Goal: Download file/media

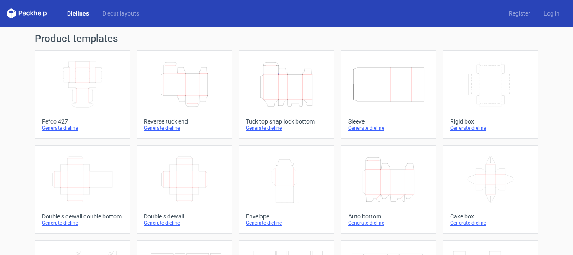
click at [174, 98] on icon "Height Depth Width" at bounding box center [184, 84] width 74 height 47
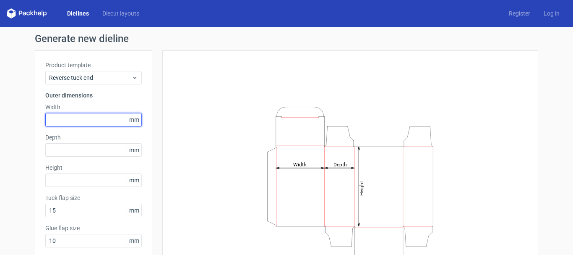
click at [83, 118] on input "text" at bounding box center [93, 119] width 96 height 13
type input "150"
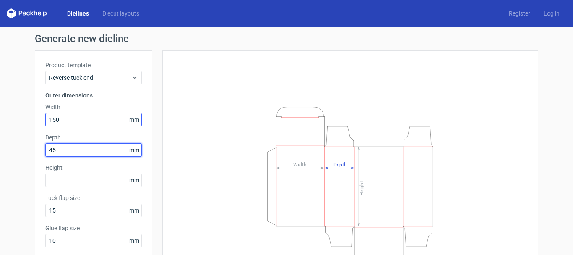
type input "45"
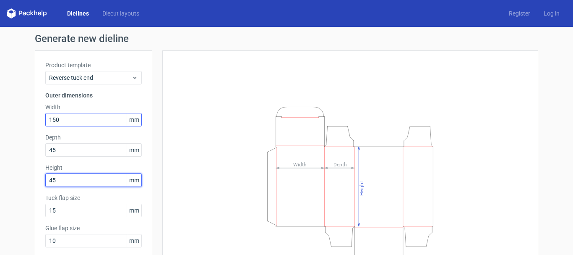
type input "45"
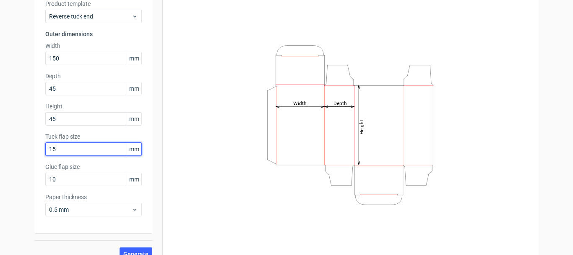
scroll to position [74, 0]
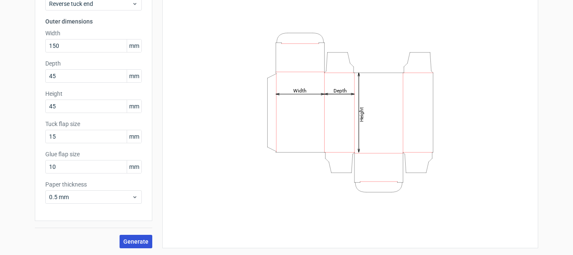
click at [127, 239] on span "Generate" at bounding box center [135, 241] width 25 height 6
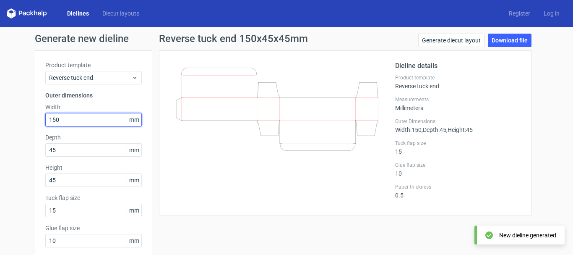
drag, startPoint x: 64, startPoint y: 118, endPoint x: 12, endPoint y: 118, distance: 52.0
click at [12, 118] on div "Generate new dieline Product template Reverse tuck end Outer dimensions Width 1…" at bounding box center [286, 178] width 573 height 302
type input "45"
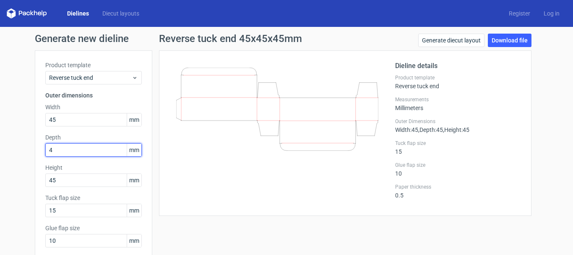
type input "45"
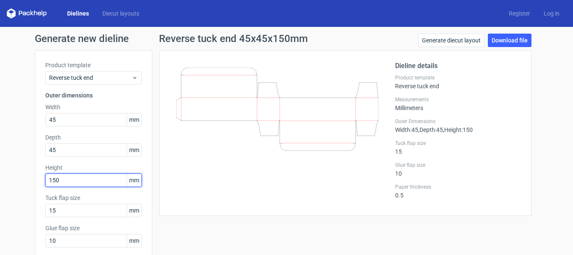
type input "150"
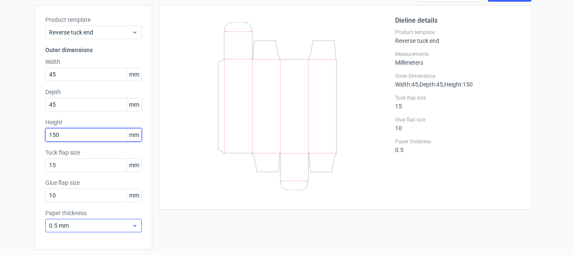
scroll to position [74, 0]
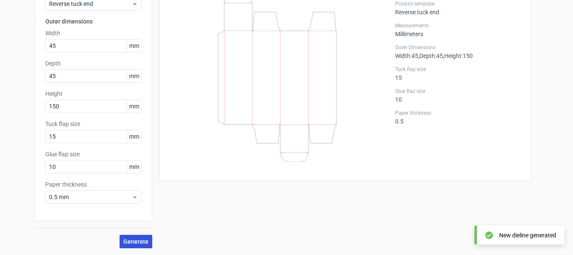
click at [135, 235] on button "Generate" at bounding box center [136, 240] width 33 height 13
click at [135, 244] on circle at bounding box center [136, 241] width 10 height 10
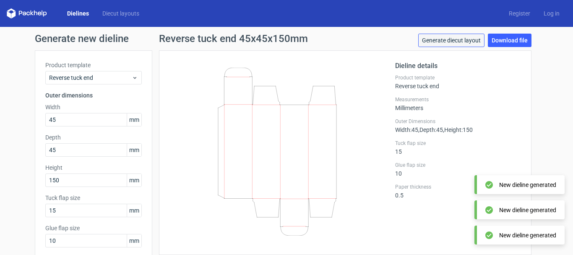
click at [458, 38] on link "Generate diecut layout" at bounding box center [451, 40] width 66 height 13
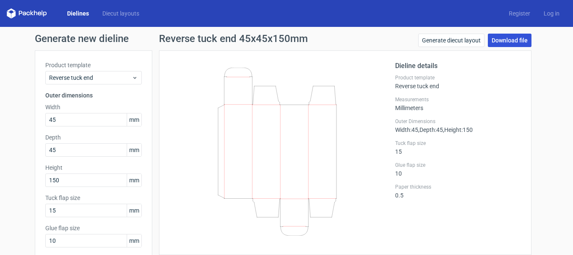
click at [511, 38] on link "Download file" at bounding box center [510, 40] width 44 height 13
click at [551, 14] on link "Log in" at bounding box center [551, 13] width 29 height 8
click at [511, 34] on link "Download file" at bounding box center [510, 40] width 44 height 13
